Goal: Navigation & Orientation: Find specific page/section

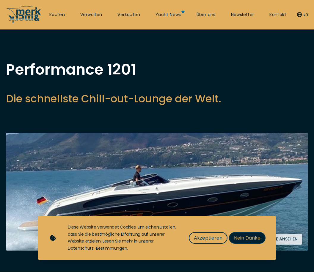
click at [260, 239] on span "Nein Danke" at bounding box center [247, 238] width 26 height 7
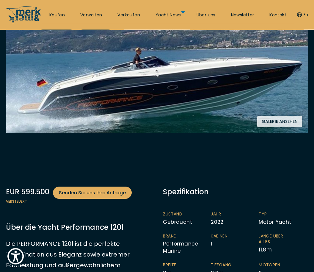
scroll to position [127, 0]
click at [288, 120] on button "Galerie ansehen" at bounding box center [279, 121] width 45 height 11
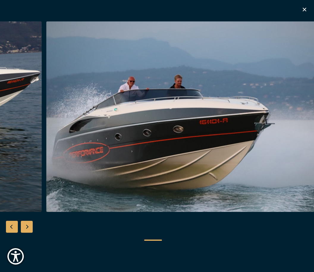
scroll to position [431, 0]
click at [308, 8] on icon "button" at bounding box center [304, 9] width 7 height 7
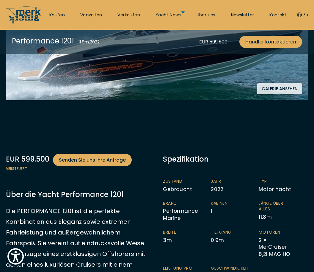
scroll to position [158, 0]
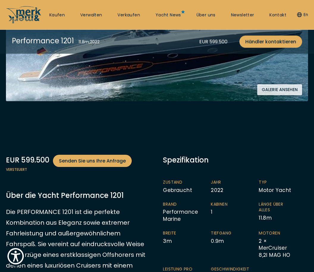
click at [199, 160] on div "Spezifikation" at bounding box center [235, 160] width 145 height 10
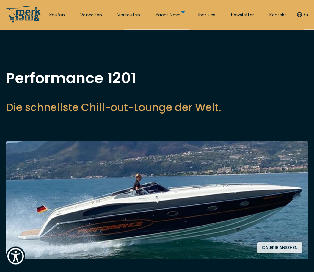
scroll to position [0, 0]
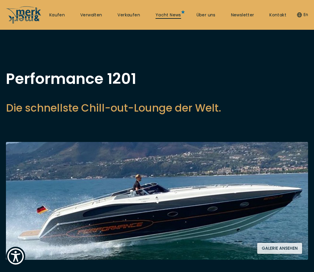
click at [174, 14] on link "Yacht News" at bounding box center [169, 15] width 26 height 6
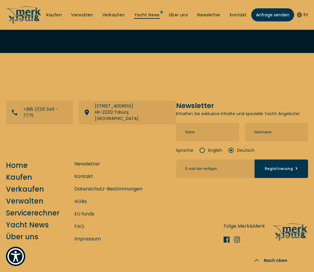
scroll to position [801, 0]
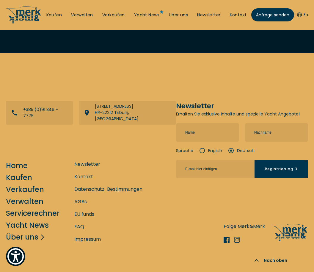
click at [34, 242] on link "Über uns" at bounding box center [22, 237] width 32 height 10
click at [92, 243] on link "Impressum" at bounding box center [87, 238] width 26 height 7
click at [97, 243] on link "Impressum" at bounding box center [87, 238] width 26 height 7
